Goal: Task Accomplishment & Management: Use online tool/utility

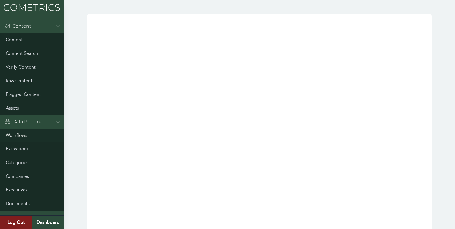
click at [28, 137] on link "Workflows" at bounding box center [32, 136] width 64 height 14
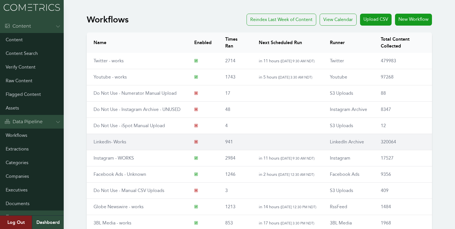
click at [108, 142] on link "LinkedIn- Works" at bounding box center [110, 141] width 33 height 5
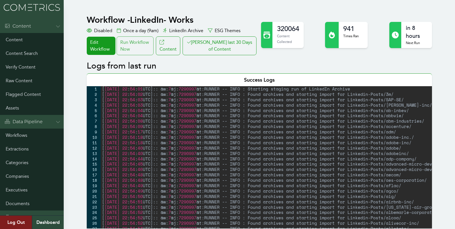
click at [149, 49] on div "Run Workflow Now" at bounding box center [135, 45] width 37 height 19
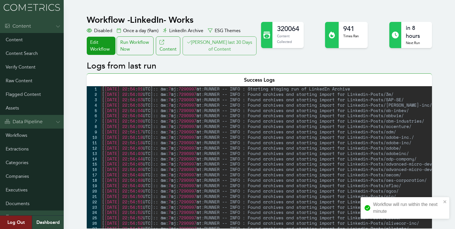
click at [224, 41] on button "[PERSON_NAME] last 30 Days of Content" at bounding box center [220, 45] width 74 height 19
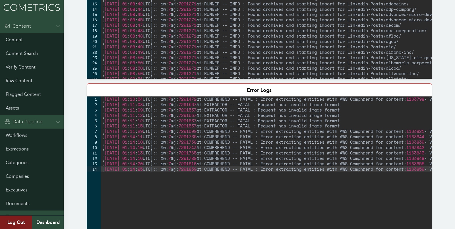
scroll to position [9, 0]
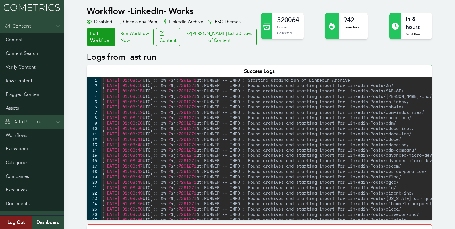
click at [129, 81] on div "[ 2025-10-13 01 : 08 : 14 UTC ] :: @w: 7 @j: 7291271 @t:RUNNER -- INFO : Starti…" at bounding box center [291, 153] width 381 height 153
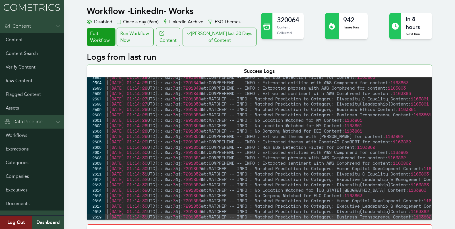
scroll to position [9185, 0]
type textarea "[2025-10-13 01:14:31 UTC]:: @w:7 @j:7291853 @t:MATCHER -- INFO : Matched Predic…"
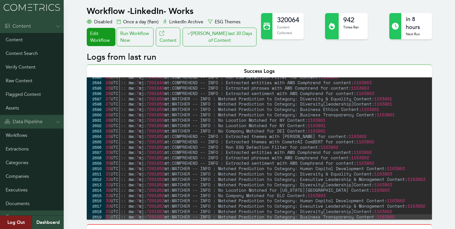
scroll to position [0, 0]
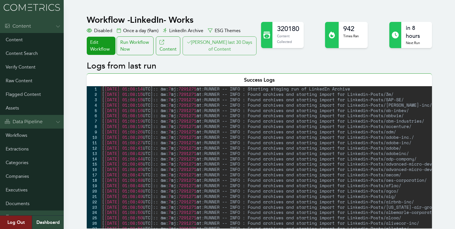
click at [238, 42] on button "[PERSON_NAME] last 30 Days of Content" at bounding box center [220, 45] width 74 height 19
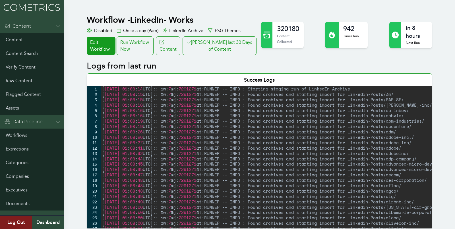
click at [217, 38] on button "[PERSON_NAME] last 30 Days of Content" at bounding box center [220, 45] width 74 height 19
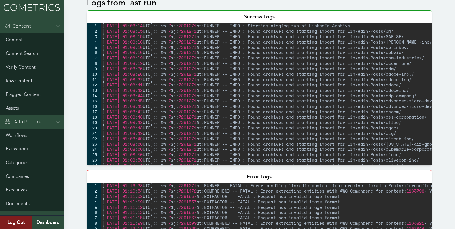
scroll to position [22, 0]
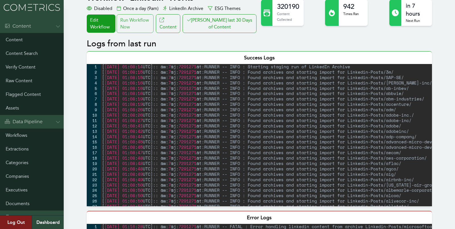
click at [146, 24] on div "Run Workflow Now" at bounding box center [135, 23] width 37 height 19
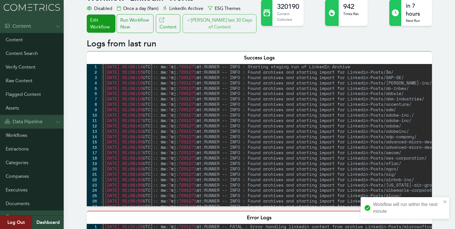
click at [217, 23] on button "[PERSON_NAME] last 30 Days of Content" at bounding box center [220, 23] width 74 height 19
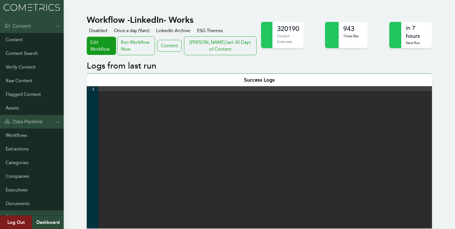
scroll to position [2, 0]
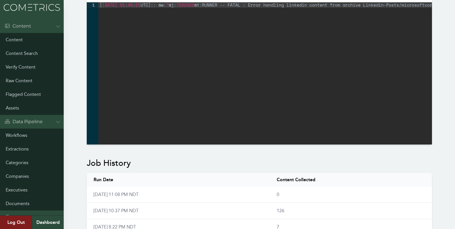
scroll to position [246, 0]
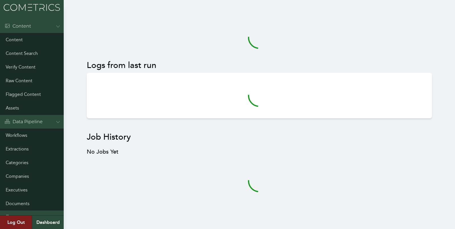
scroll to position [2, 0]
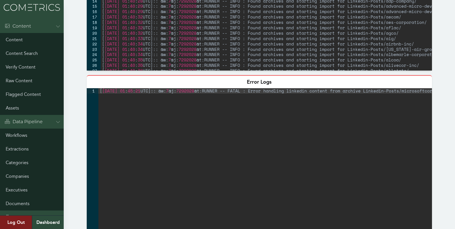
scroll to position [0, 0]
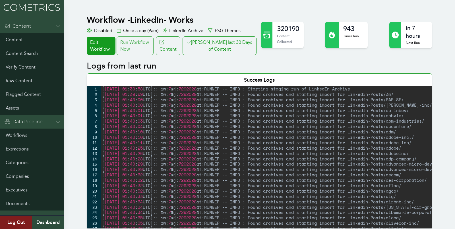
click at [140, 50] on div "Run Workflow Now" at bounding box center [135, 45] width 37 height 19
click at [211, 46] on button "[PERSON_NAME] last 30 Days of Content" at bounding box center [220, 45] width 74 height 19
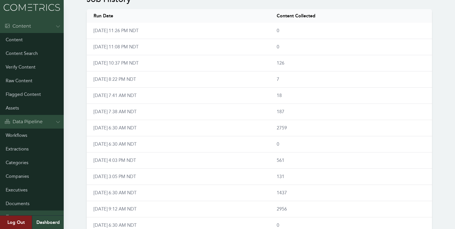
scroll to position [393, 0]
